Goal: Navigation & Orientation: Find specific page/section

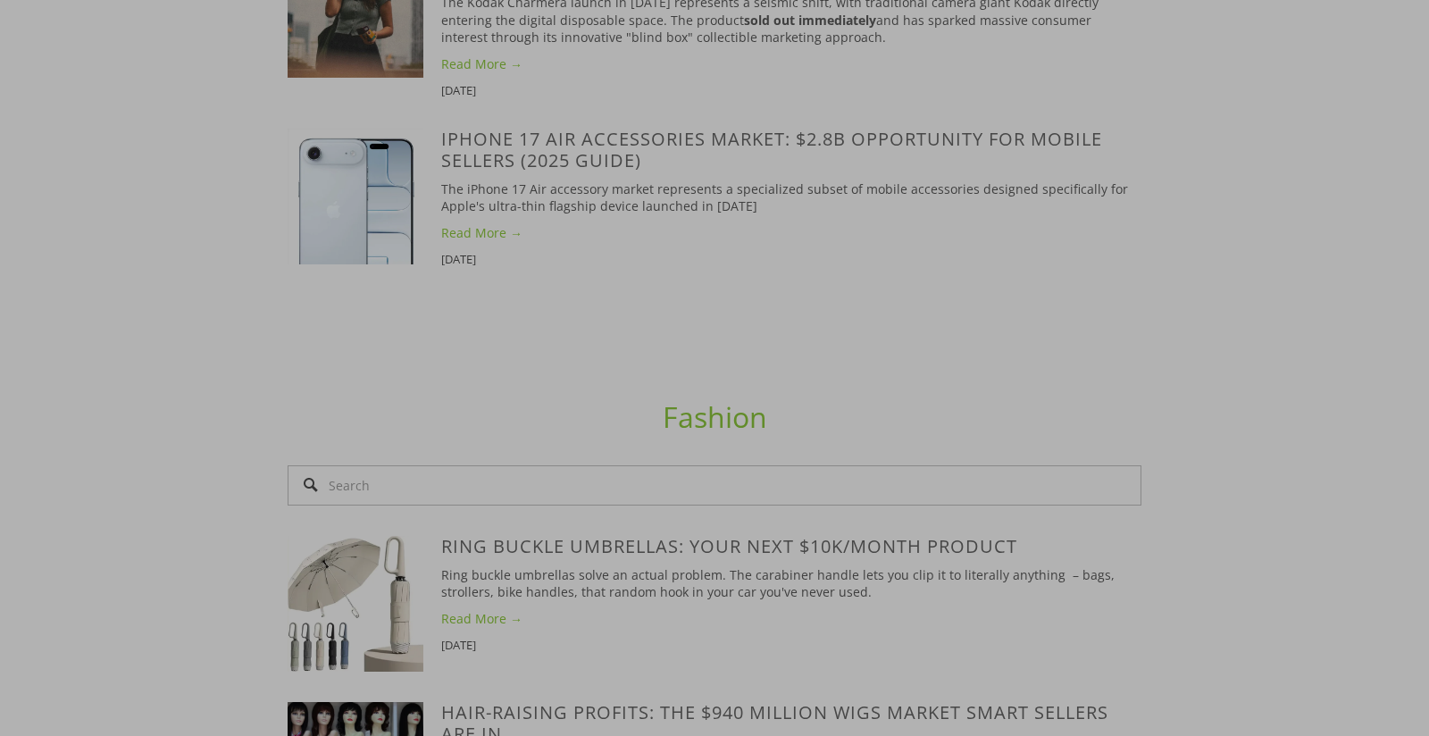
scroll to position [2596, 0]
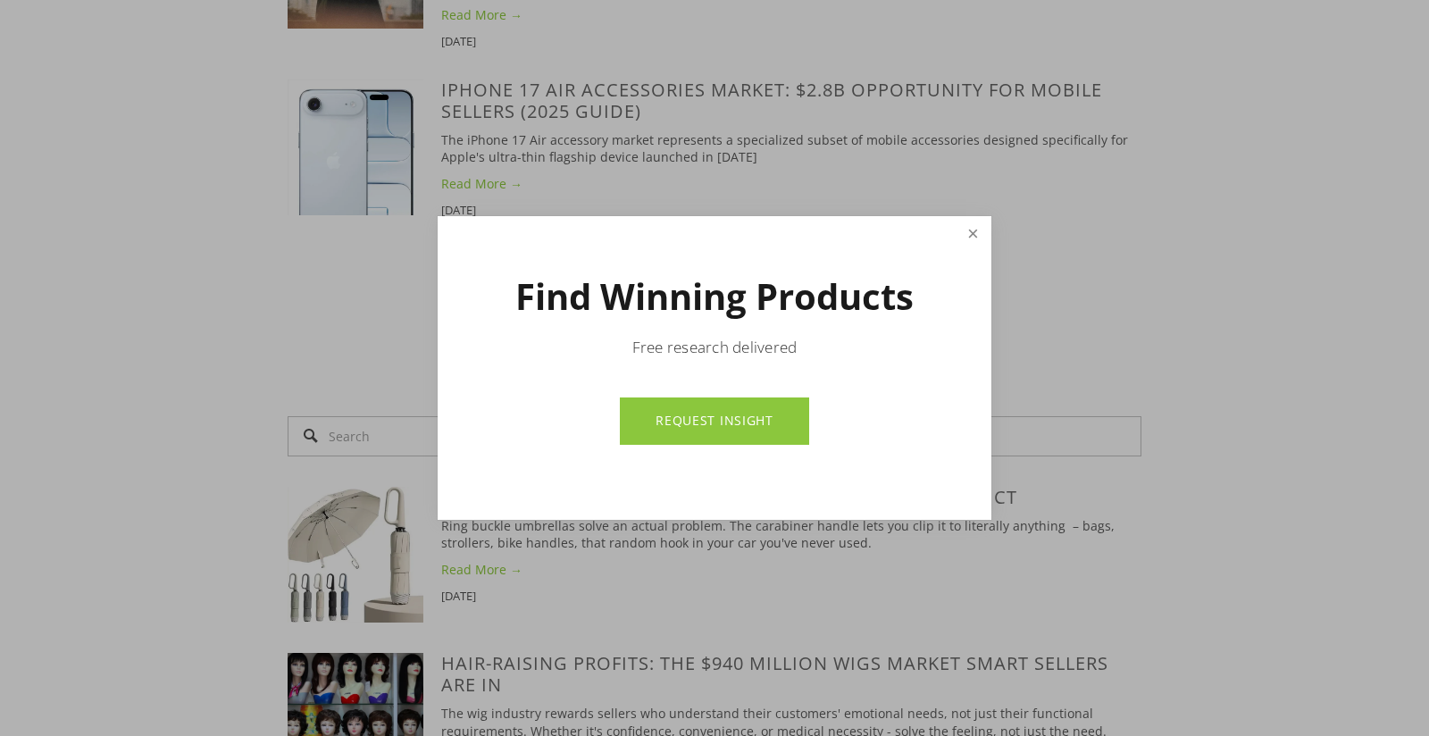
click at [964, 224] on link "Close" at bounding box center [972, 234] width 31 height 31
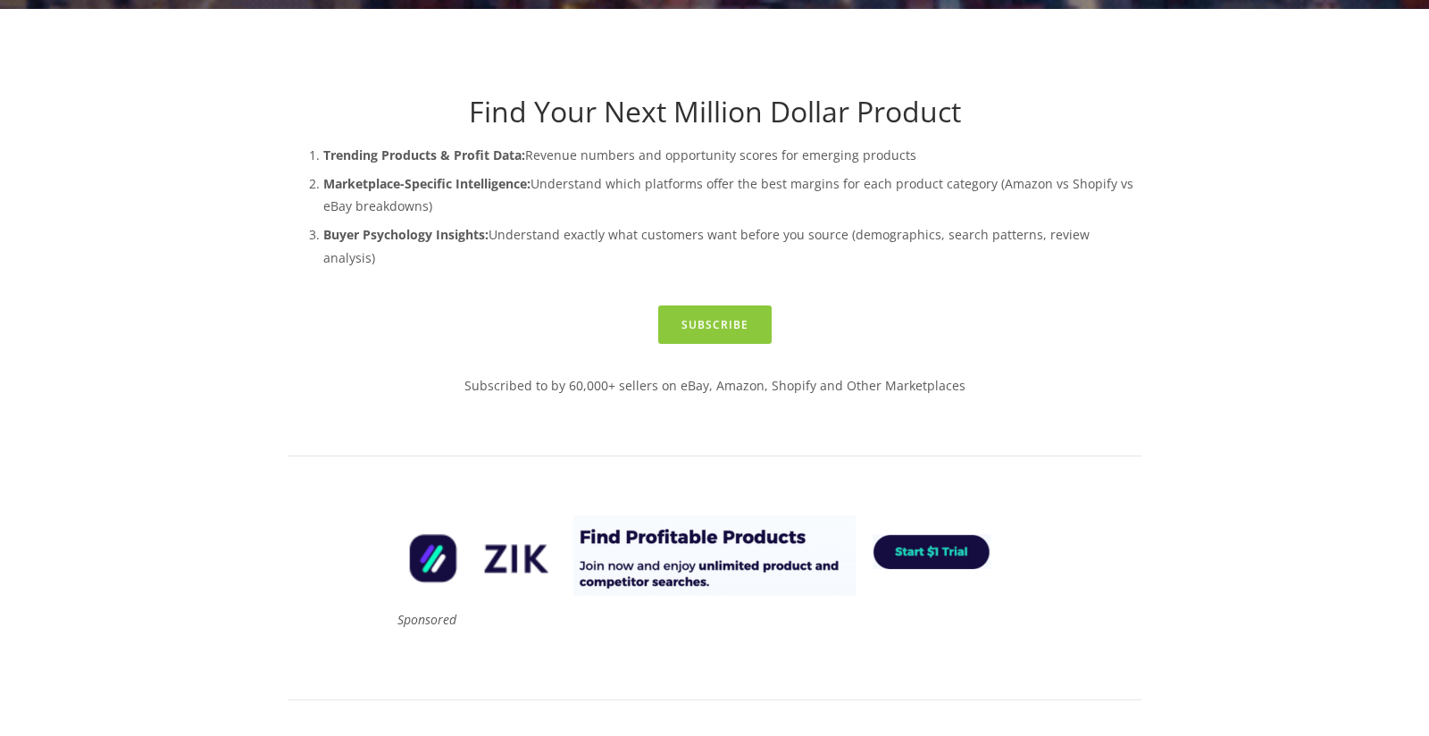
scroll to position [0, 0]
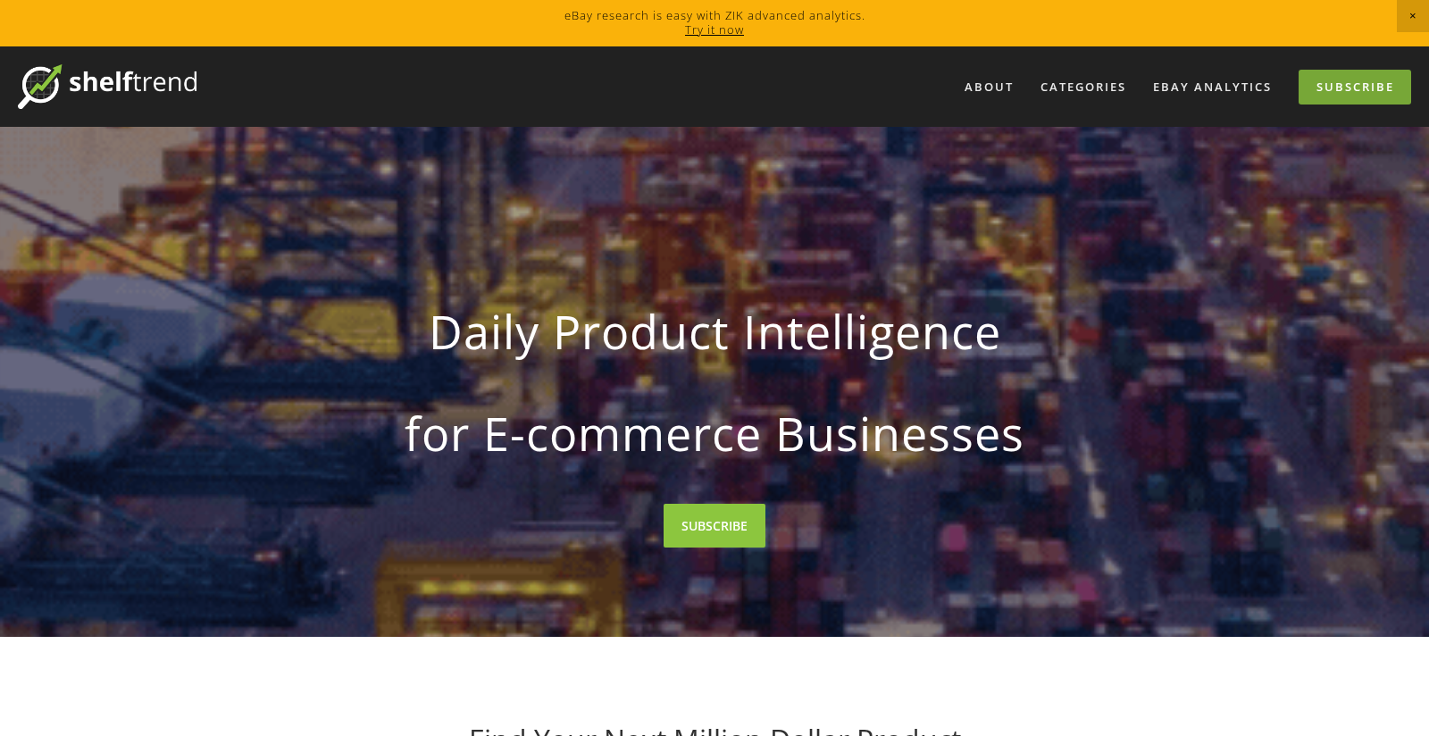
click at [1340, 90] on link "Subscribe" at bounding box center [1355, 87] width 113 height 35
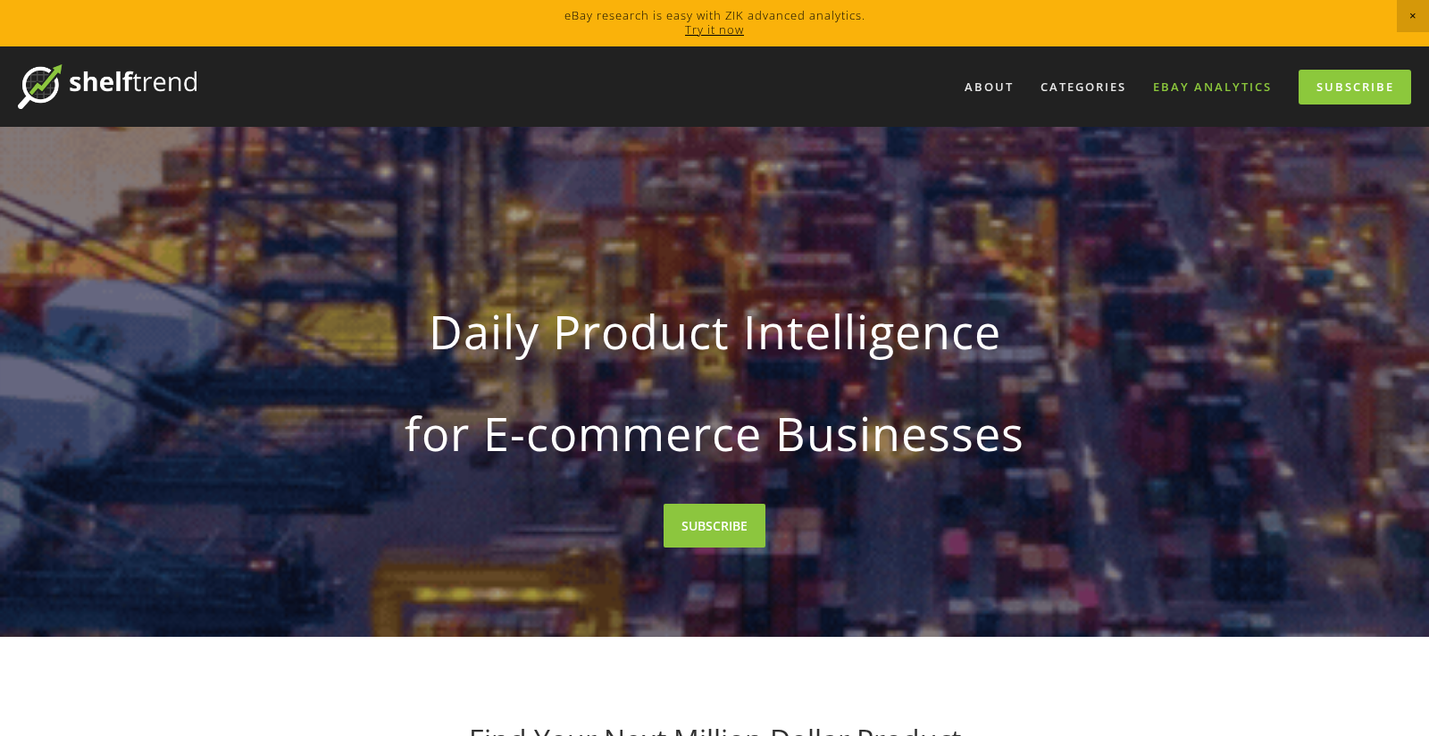
click at [1198, 87] on link "eBay Analytics" at bounding box center [1212, 86] width 142 height 29
